Goal: Transaction & Acquisition: Purchase product/service

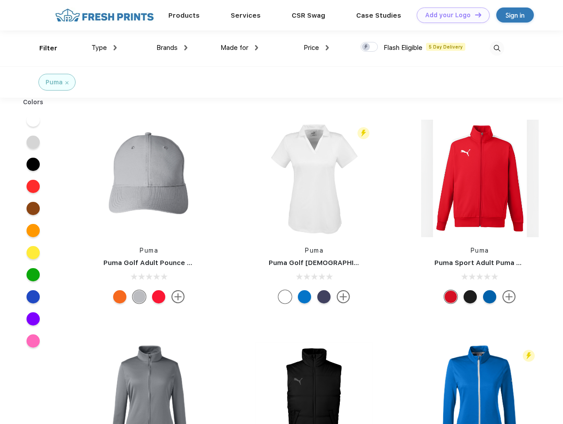
click at [450, 15] on link "Add your Logo Design Tool" at bounding box center [453, 15] width 73 height 15
click at [0, 0] on div "Design Tool" at bounding box center [0, 0] width 0 height 0
click at [474, 15] on link "Add your Logo Design Tool" at bounding box center [453, 15] width 73 height 15
click at [42, 48] on div "Filter" at bounding box center [48, 48] width 18 height 10
click at [104, 48] on span "Type" at bounding box center [98, 48] width 15 height 8
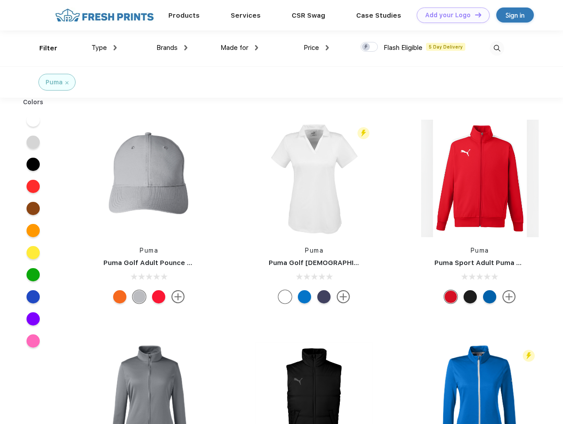
click at [172, 48] on span "Brands" at bounding box center [166, 48] width 21 height 8
click at [239, 48] on span "Made for" at bounding box center [234, 48] width 28 height 8
click at [316, 48] on span "Price" at bounding box center [310, 48] width 15 height 8
click at [369, 47] on div at bounding box center [368, 47] width 17 height 10
click at [366, 47] on input "checkbox" at bounding box center [363, 45] width 6 height 6
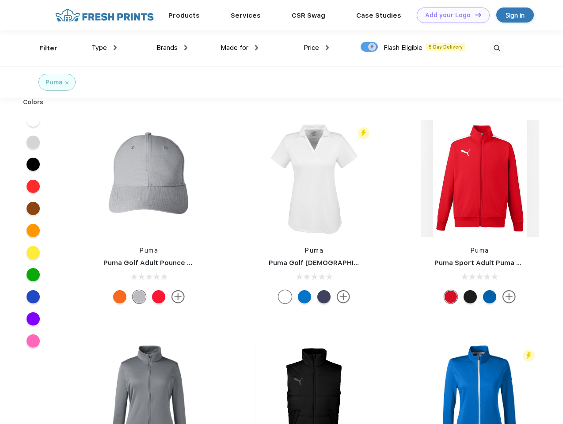
click at [496, 48] on img at bounding box center [496, 48] width 15 height 15
